Goal: Task Accomplishment & Management: Use online tool/utility

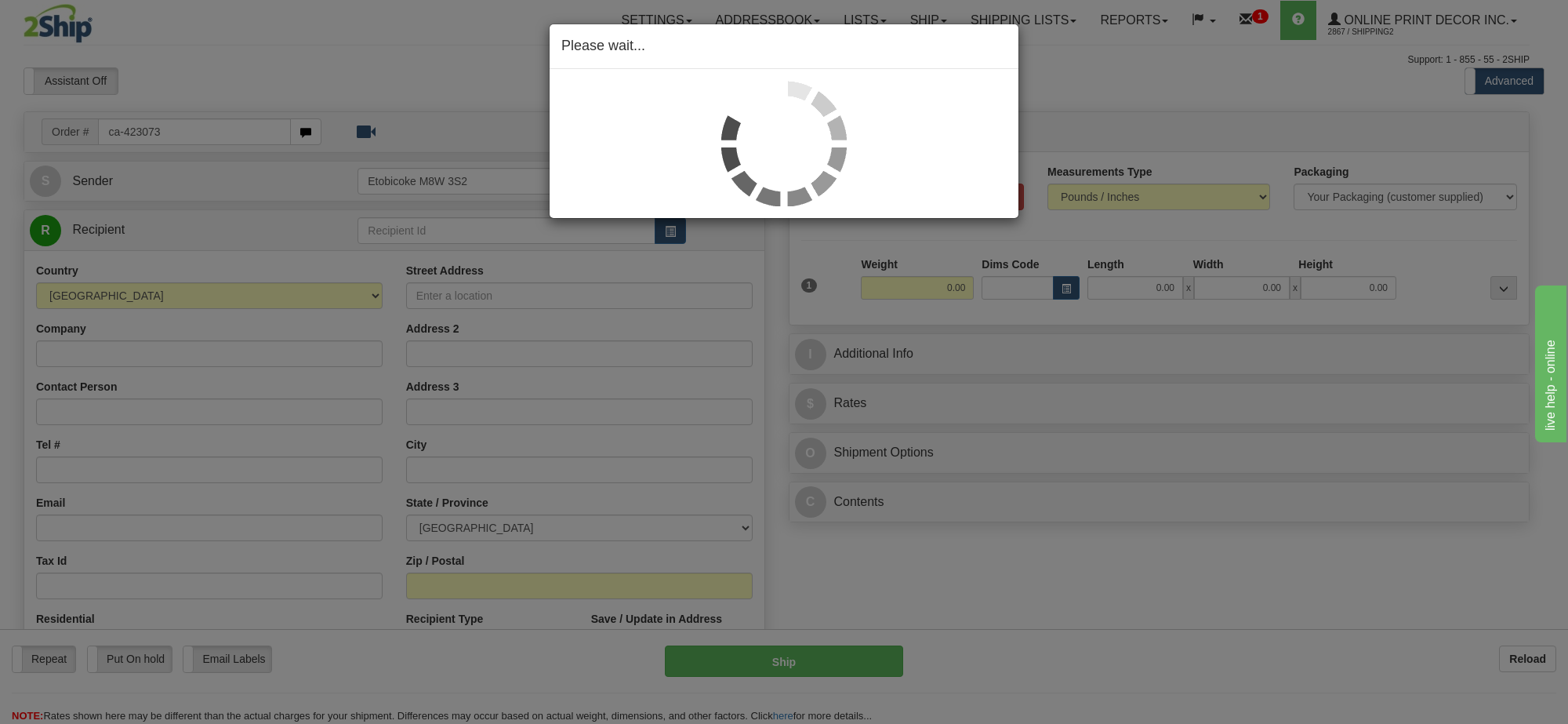
click at [1074, 292] on div "Please wait..." at bounding box center [784, 362] width 1568 height 724
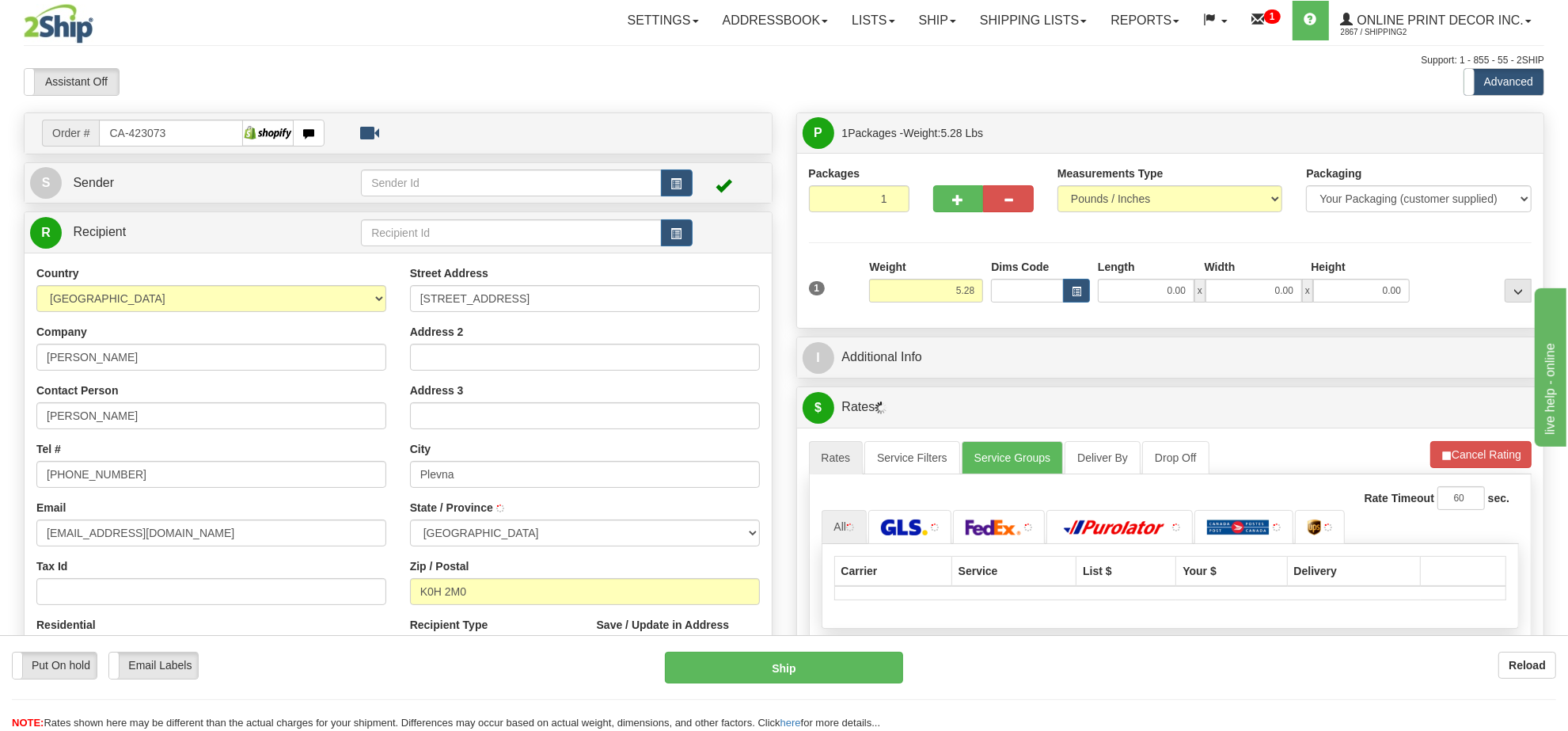
type input "PLEVNA"
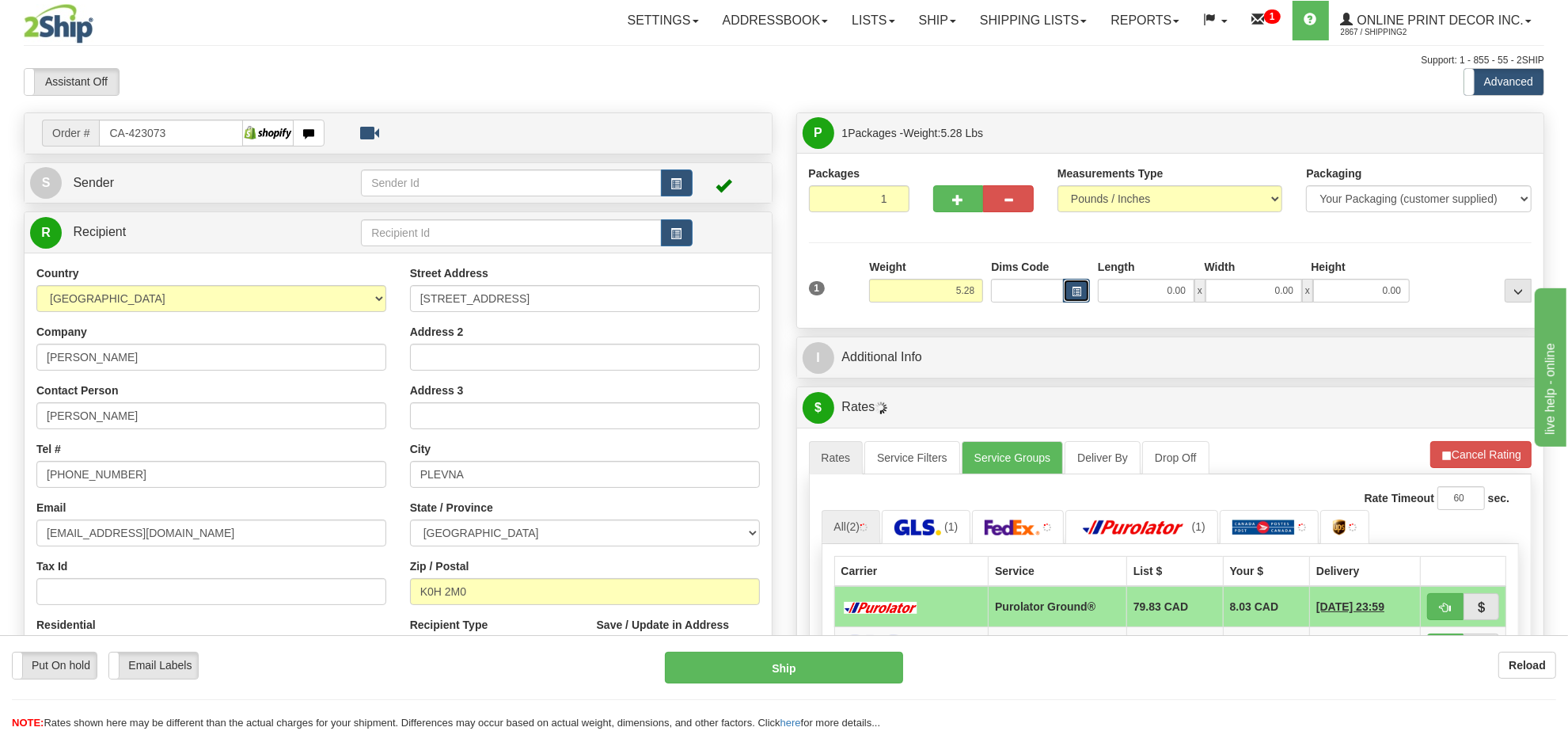
click at [1089, 296] on button "button" at bounding box center [1076, 291] width 27 height 24
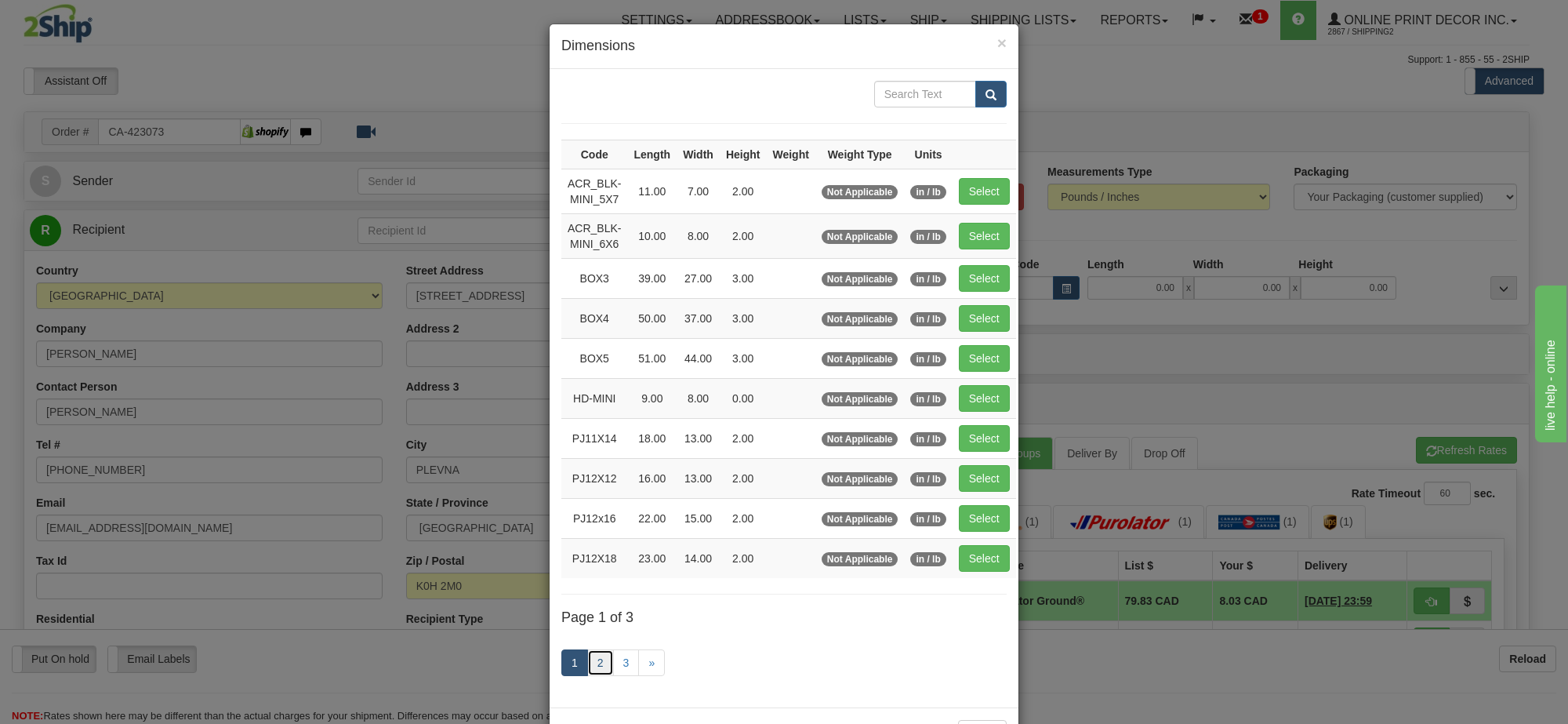
click at [597, 671] on link "2" at bounding box center [600, 662] width 27 height 27
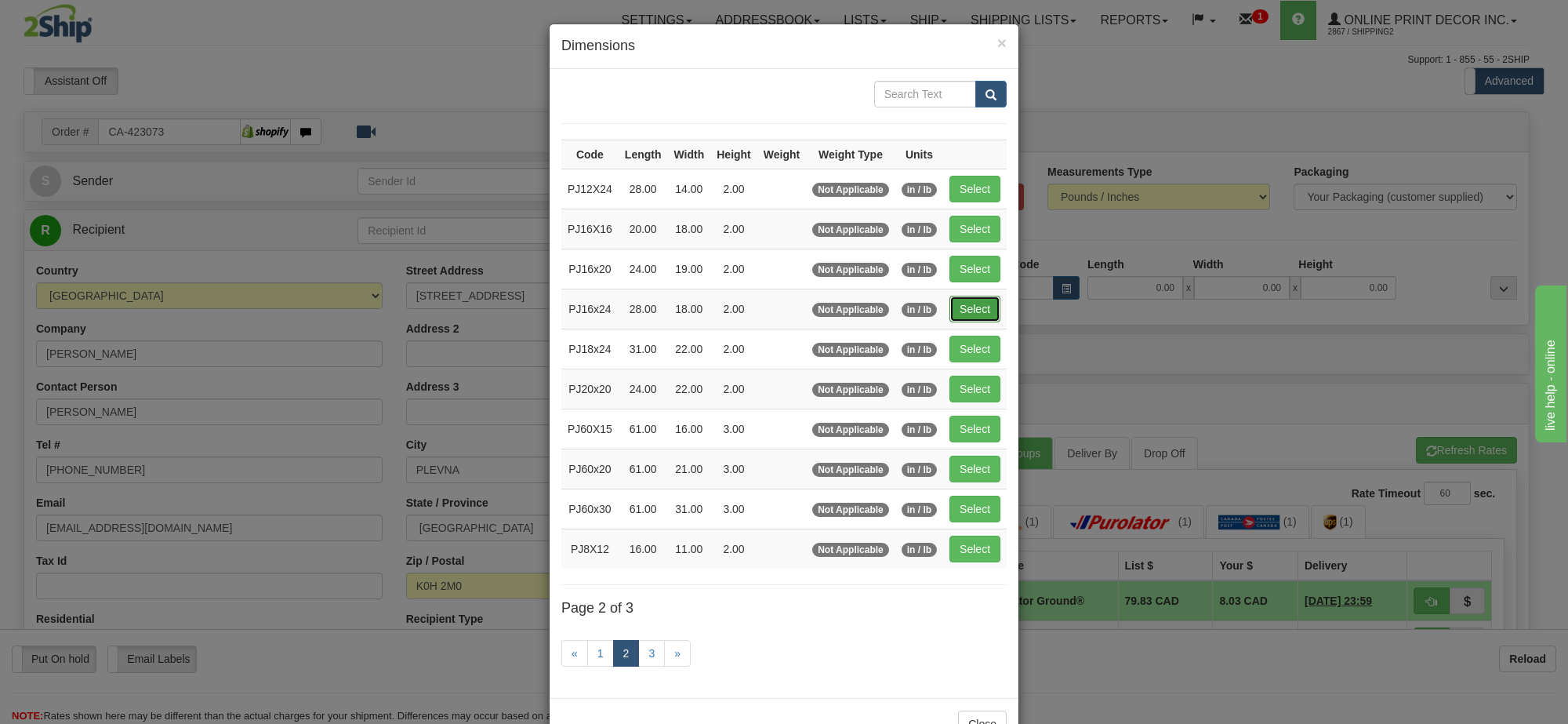
click at [969, 303] on button "Select" at bounding box center [975, 308] width 51 height 27
type input "PJ16x24"
type input "28.00"
type input "18.00"
type input "2.00"
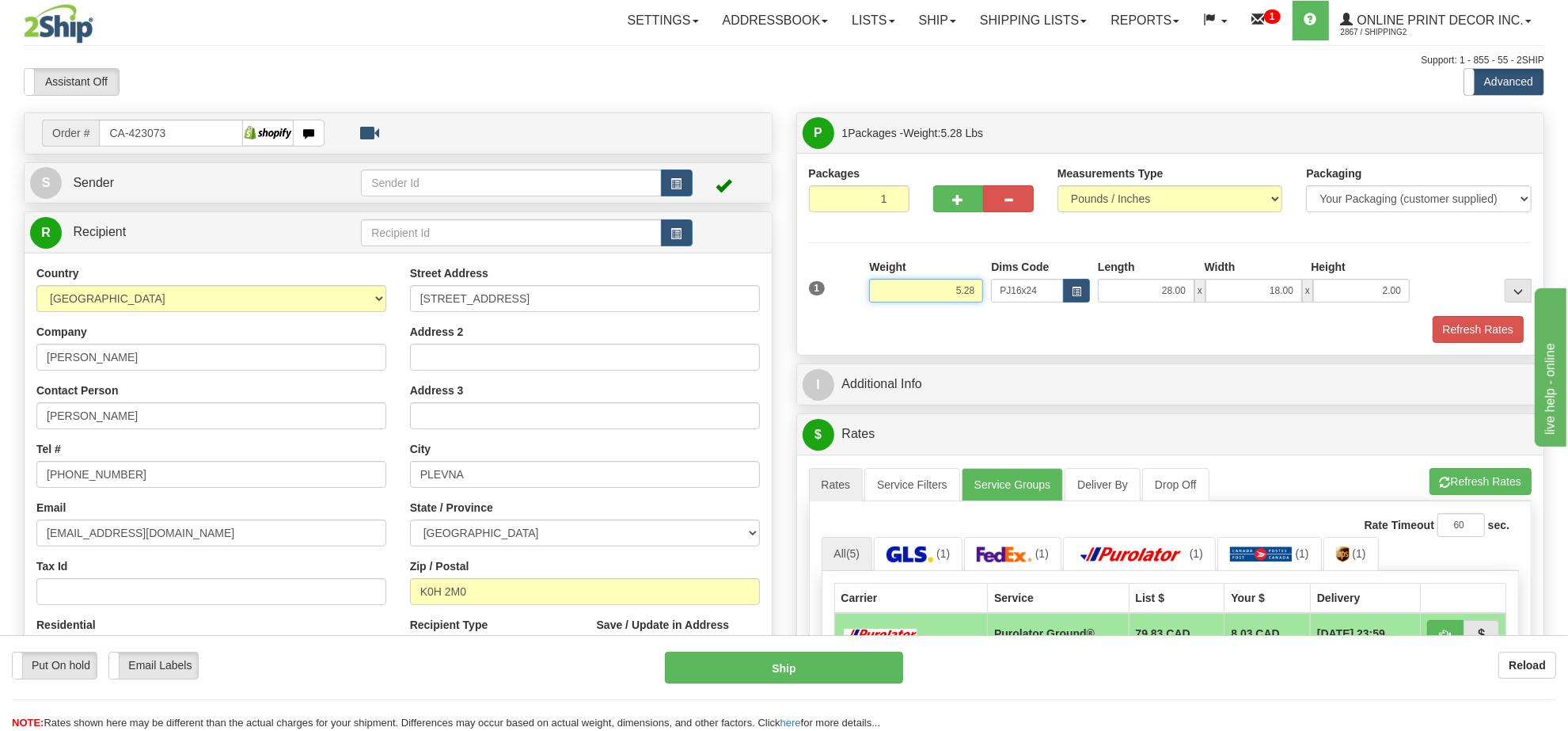
drag, startPoint x: 978, startPoint y: 290, endPoint x: 903, endPoint y: 284, distance: 75.2
click at [903, 284] on input "5.28" at bounding box center [925, 291] width 114 height 24
drag, startPoint x: 975, startPoint y: 290, endPoint x: 934, endPoint y: 292, distance: 41.0
click at [934, 292] on input "5.28" at bounding box center [925, 291] width 114 height 24
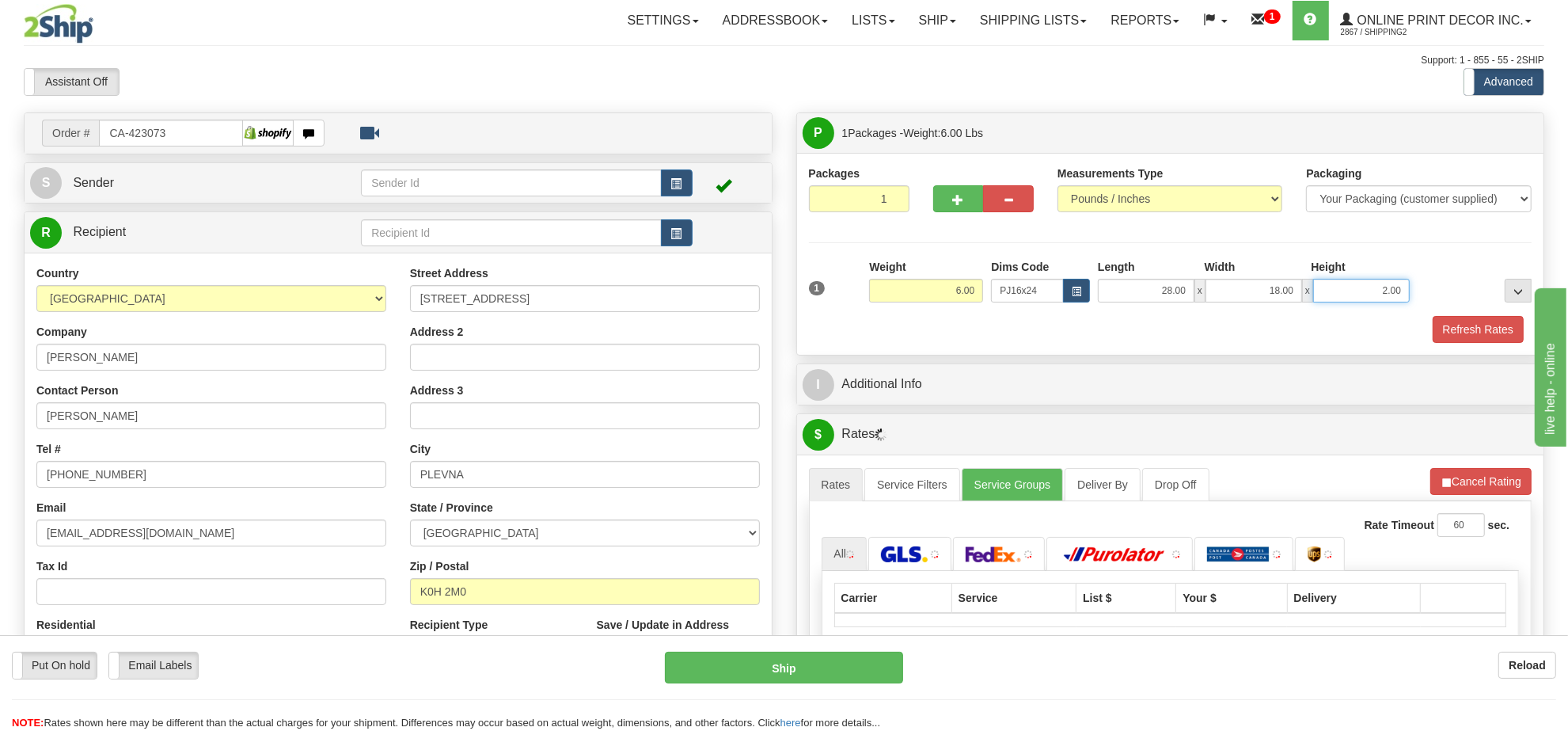
drag, startPoint x: 1401, startPoint y: 288, endPoint x: 1350, endPoint y: 295, distance: 51.5
click at [1350, 295] on input "2.00" at bounding box center [1361, 291] width 96 height 24
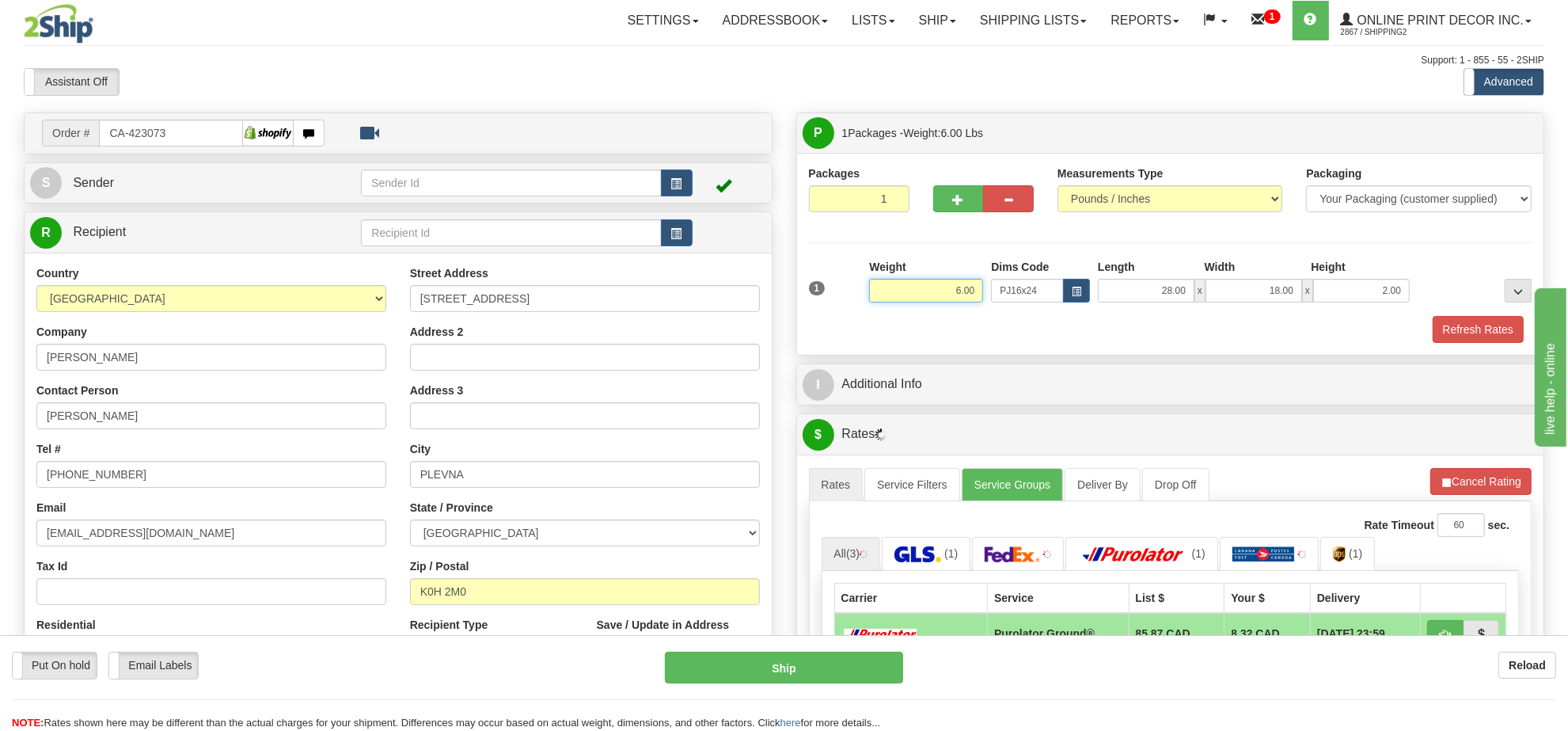
drag, startPoint x: 980, startPoint y: 293, endPoint x: 908, endPoint y: 299, distance: 72.2
click at [908, 299] on input "6.00" at bounding box center [925, 291] width 114 height 24
type input "6.98"
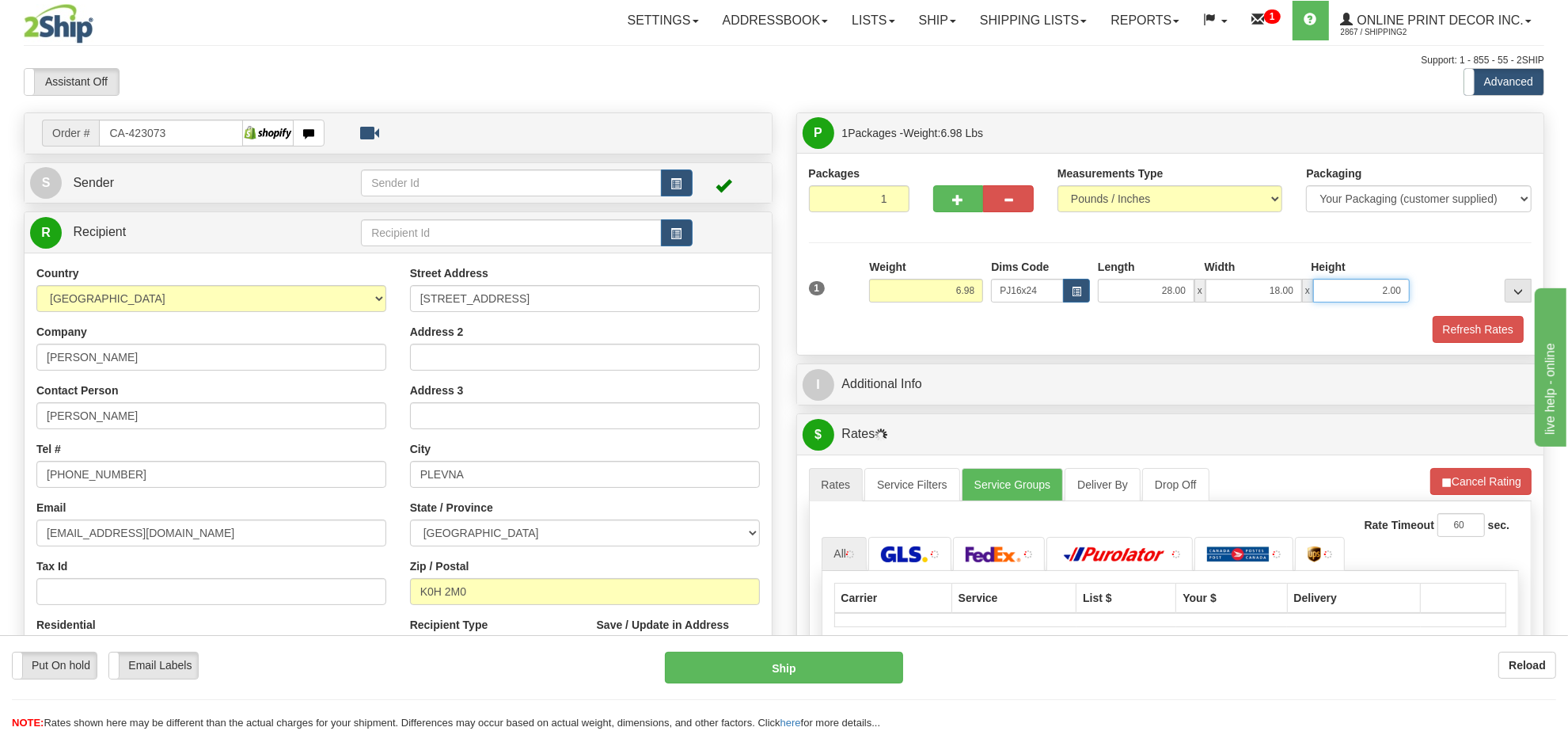
drag, startPoint x: 1405, startPoint y: 293, endPoint x: 1354, endPoint y: 289, distance: 51.2
click at [1354, 289] on input "2.00" at bounding box center [1361, 291] width 96 height 24
click button "Delete" at bounding box center [0, 0] width 0 height 0
type input "6.00"
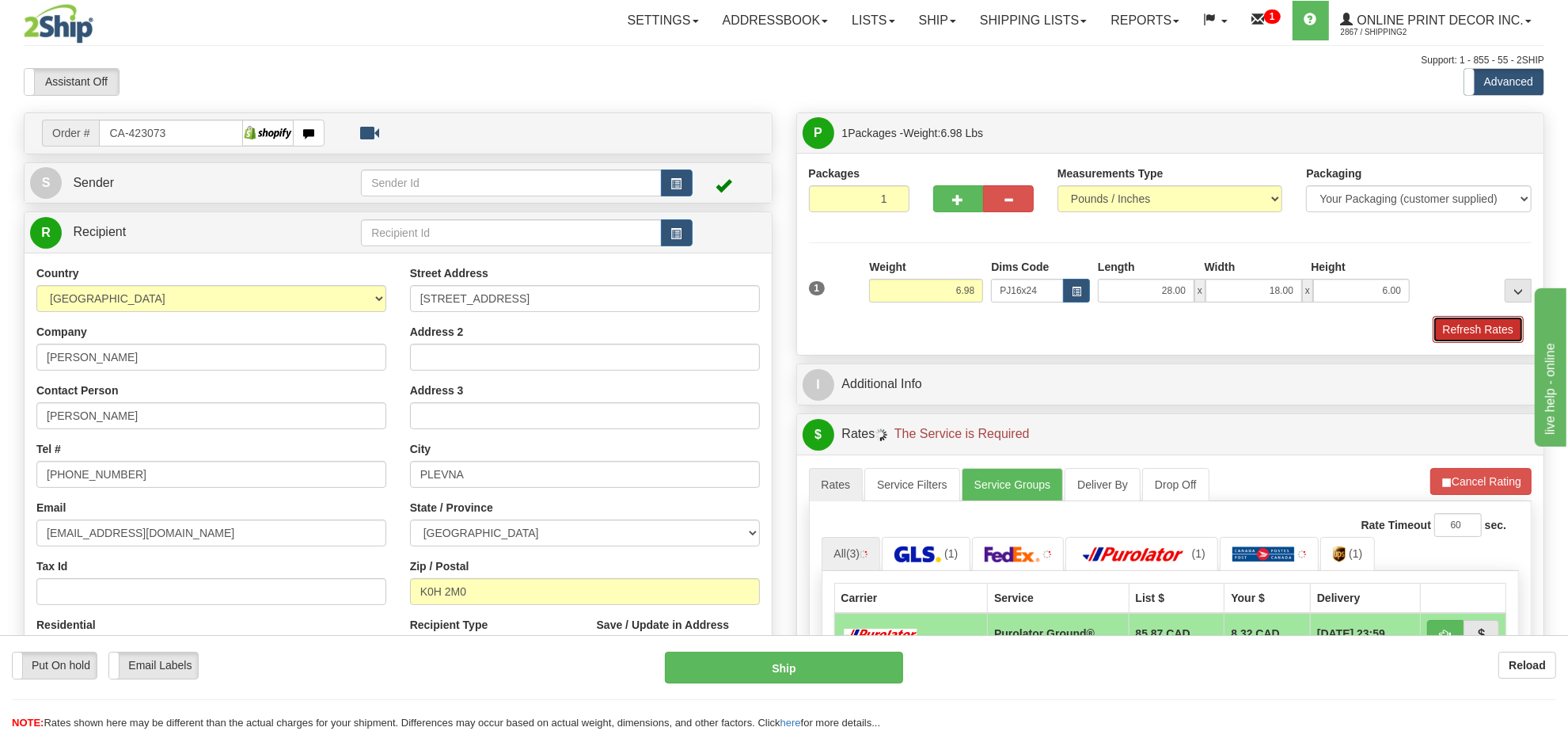
click at [1472, 336] on button "Refresh Rates" at bounding box center [1478, 328] width 91 height 27
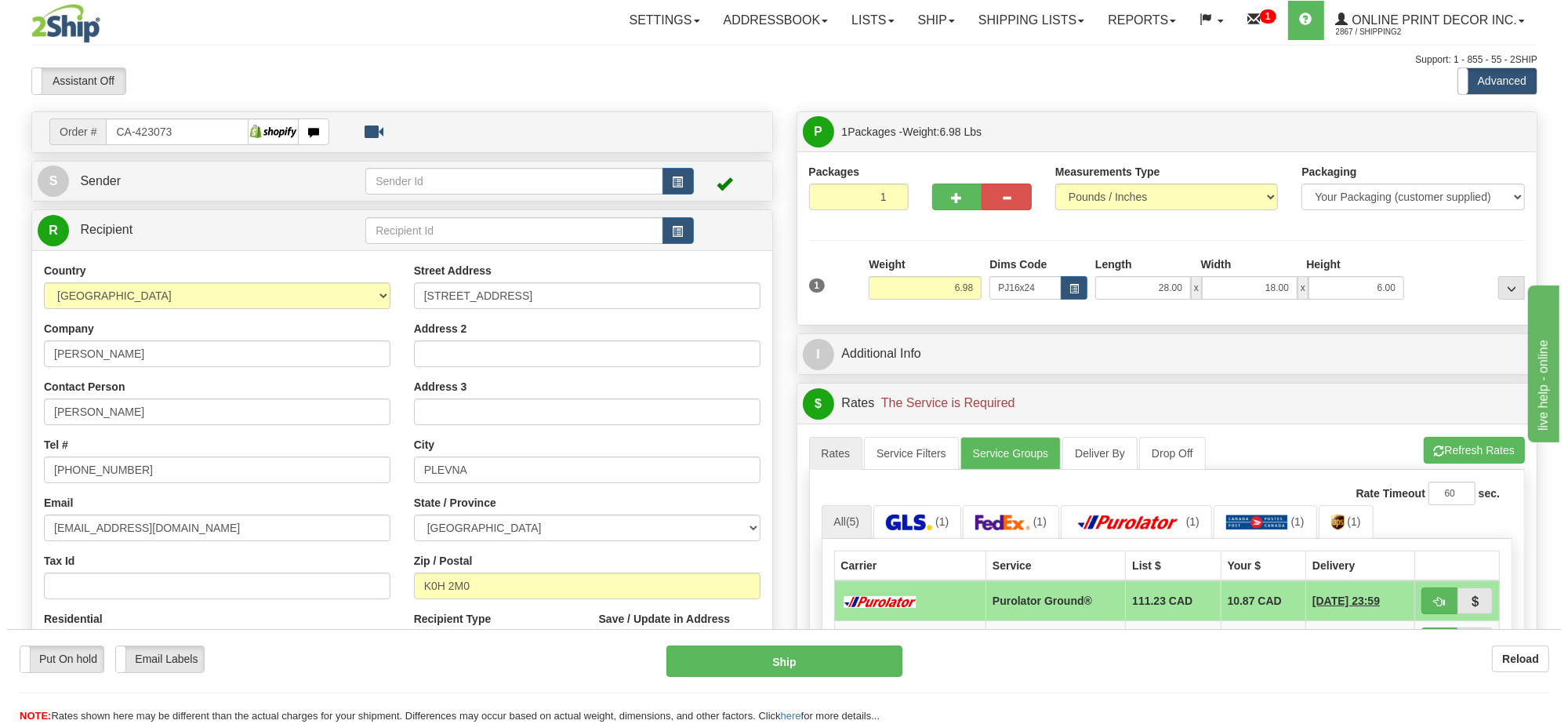
scroll to position [195, 0]
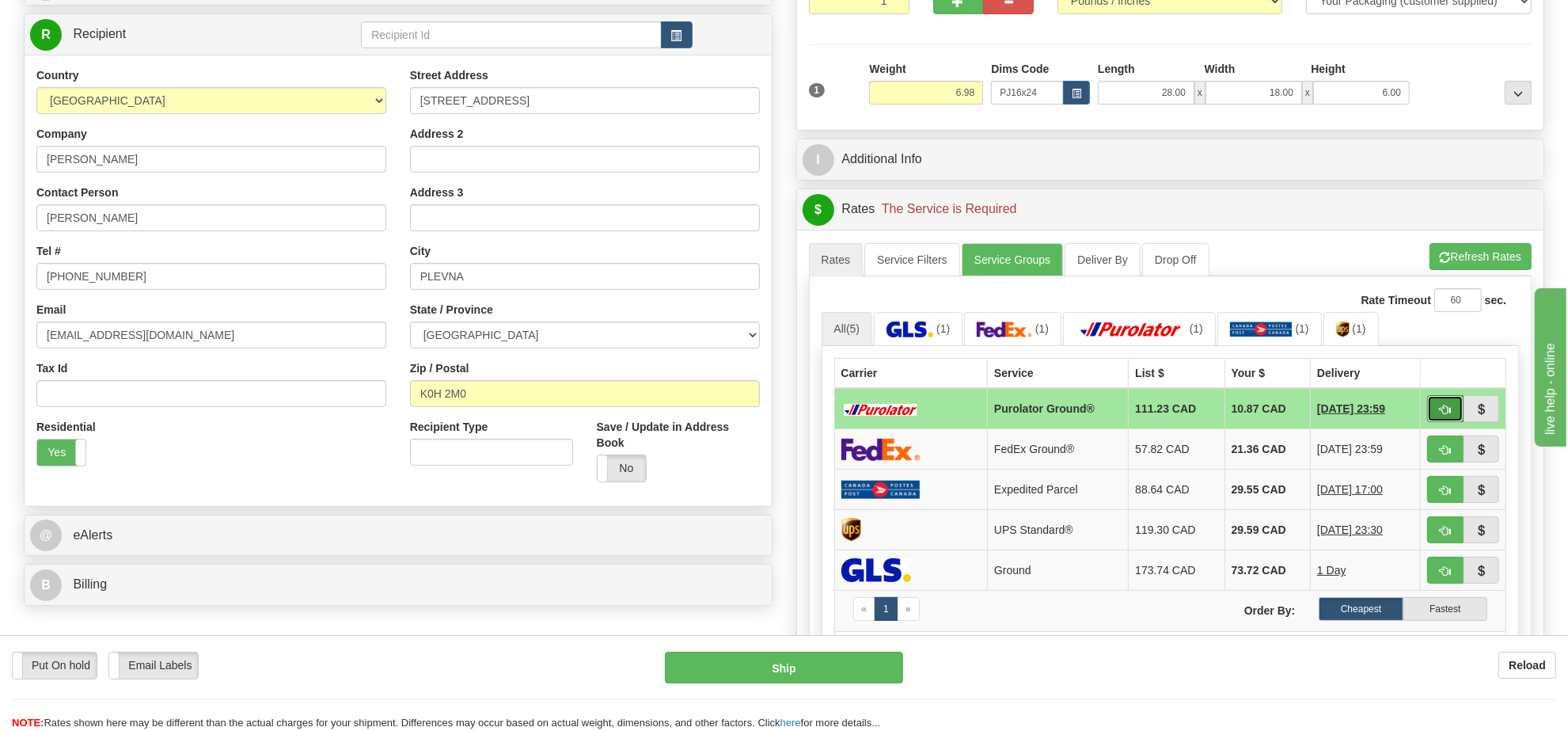
click at [1448, 410] on span "button" at bounding box center [1444, 410] width 11 height 10
type input "260"
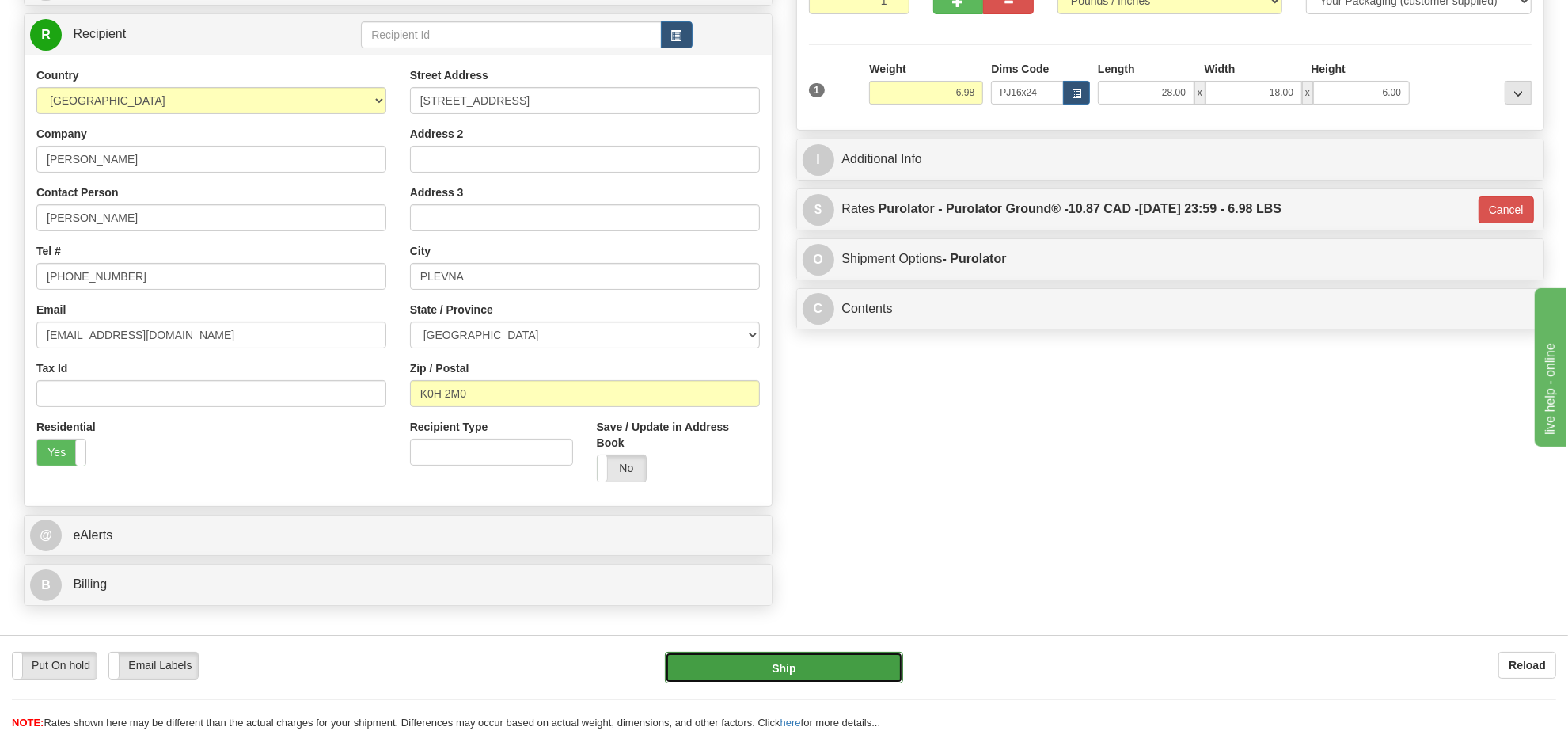
click at [837, 659] on button "Ship" at bounding box center [783, 668] width 237 height 32
